Goal: Check status: Check status

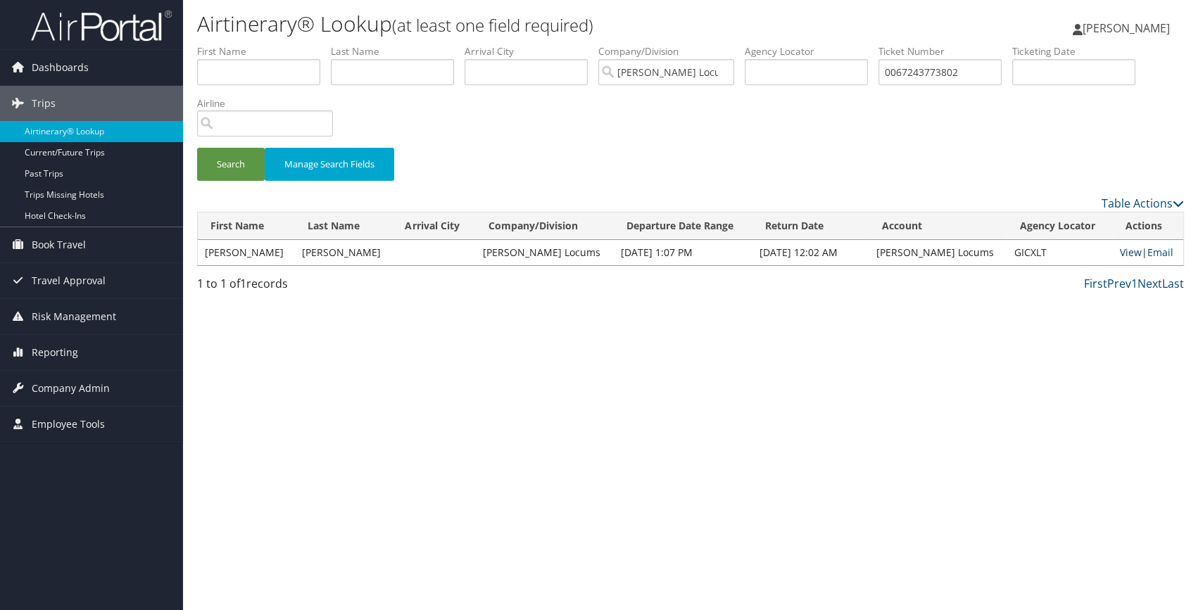
click at [1119, 251] on link "View" at bounding box center [1130, 252] width 22 height 13
click at [943, 83] on input "0067243773802" at bounding box center [940, 72] width 123 height 26
drag, startPoint x: 989, startPoint y: 63, endPoint x: 752, endPoint y: 25, distance: 240.3
click at [753, 25] on div "Airtinerary® Lookup (at least one field required) [PERSON_NAME] [PERSON_NAME] M…" at bounding box center [690, 305] width 1015 height 610
paste input "795"
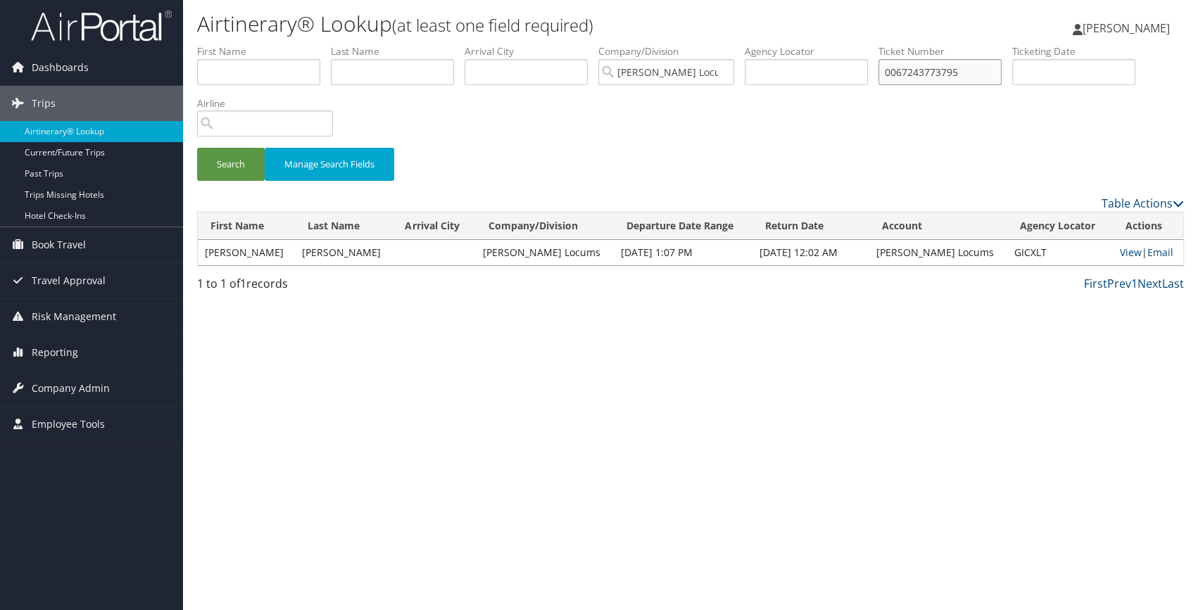
type input "0067243773795"
click at [197, 148] on button "Search" at bounding box center [231, 164] width 68 height 33
click at [1112, 245] on td "View | Email" at bounding box center [1147, 252] width 71 height 25
click at [1119, 252] on link "View" at bounding box center [1130, 252] width 22 height 13
click at [544, 425] on div "Airtinerary® Lookup (at least one field required) [PERSON_NAME] [PERSON_NAME] M…" at bounding box center [690, 305] width 1015 height 610
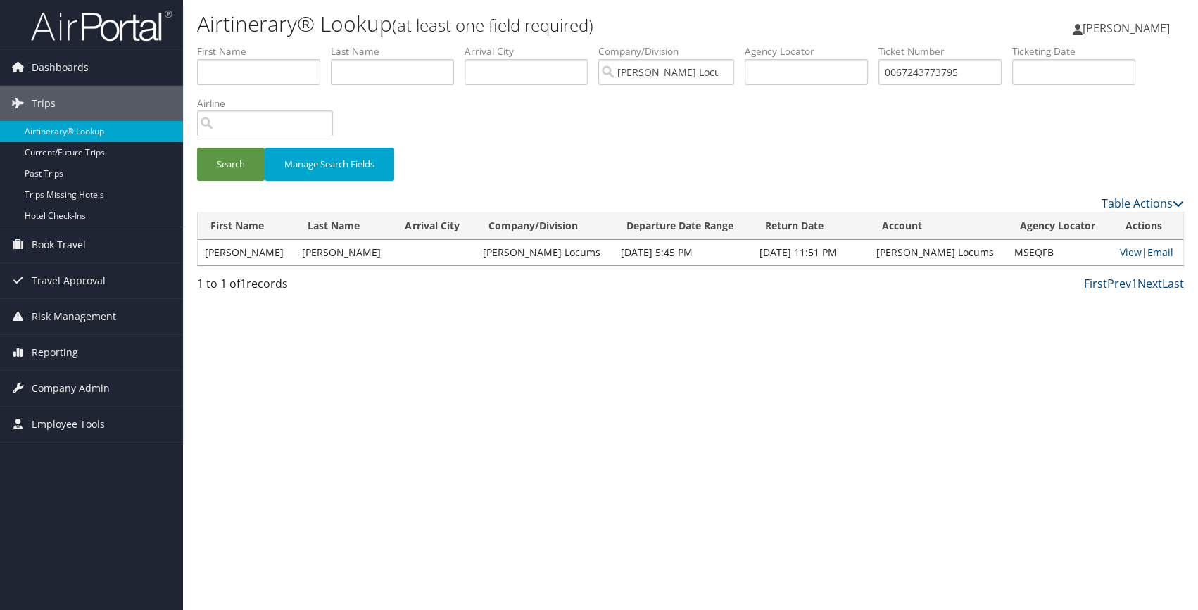
click at [544, 425] on div "Airtinerary® Lookup (at least one field required) [PERSON_NAME] [PERSON_NAME] M…" at bounding box center [690, 305] width 1015 height 610
